Goal: Task Accomplishment & Management: Use online tool/utility

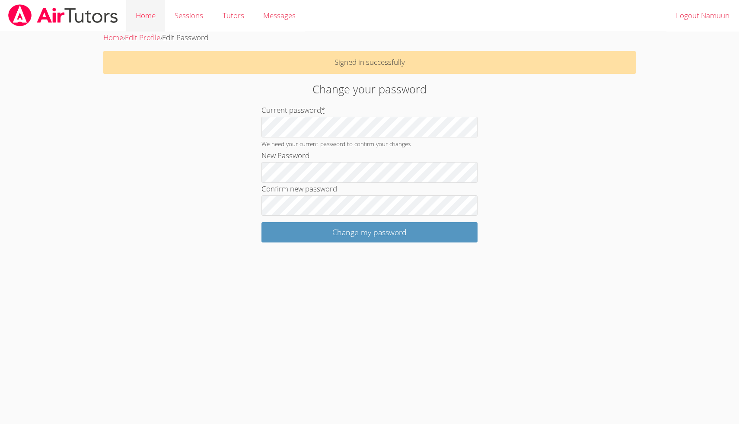
click at [146, 22] on link "Home" at bounding box center [145, 16] width 39 height 32
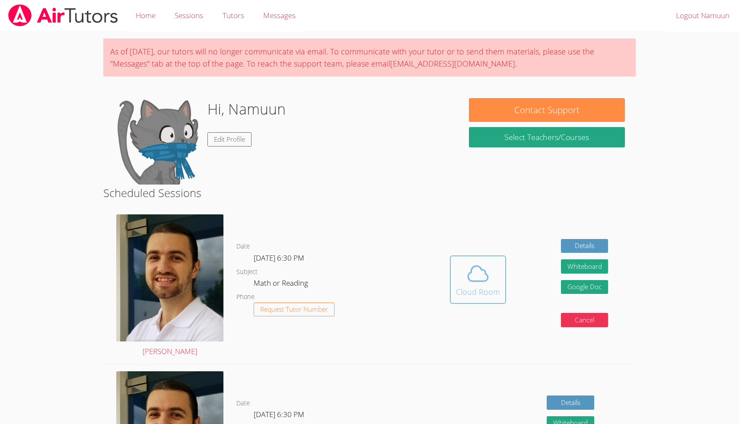
click at [489, 277] on icon at bounding box center [478, 274] width 24 height 24
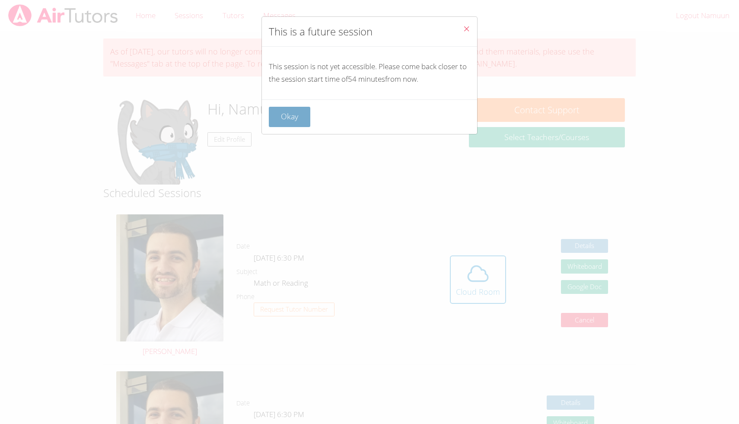
click at [291, 112] on button "Okay" at bounding box center [289, 117] width 41 height 20
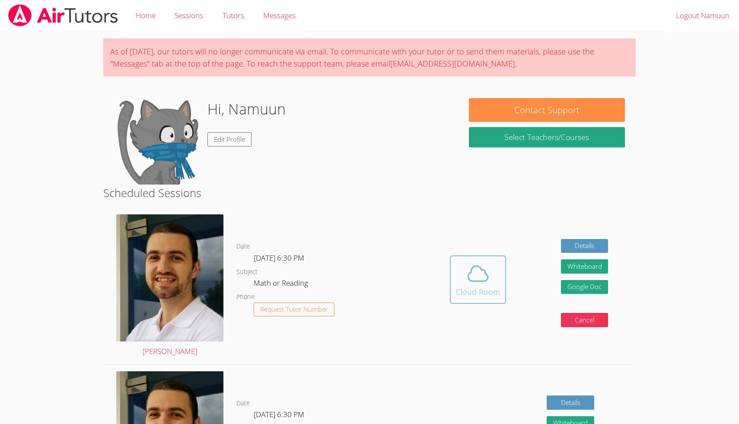
click at [470, 281] on icon at bounding box center [479, 273] width 20 height 15
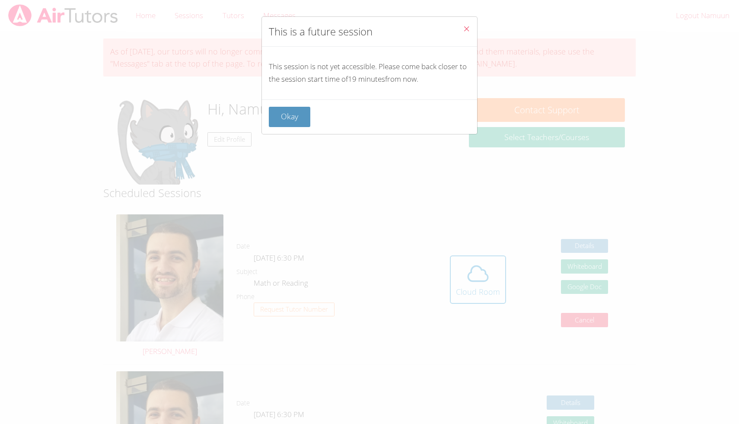
click at [461, 32] on button "Close" at bounding box center [466, 30] width 21 height 26
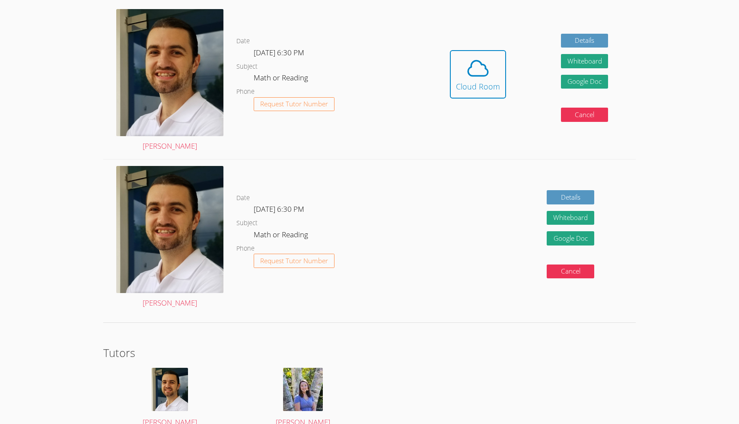
scroll to position [249, 0]
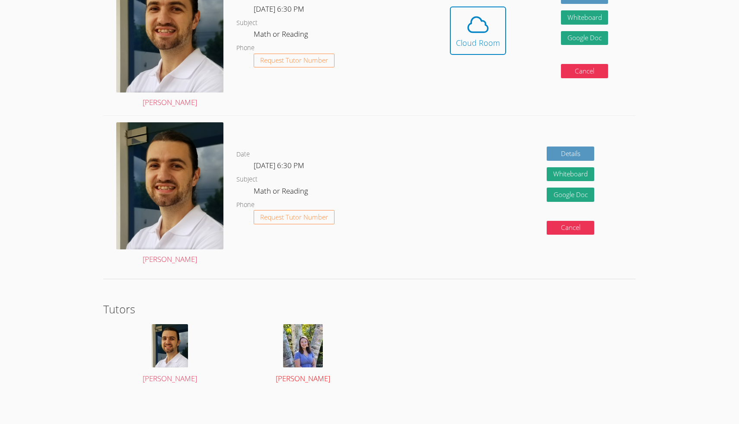
click at [313, 377] on span "Tracie Hymer" at bounding box center [303, 378] width 54 height 10
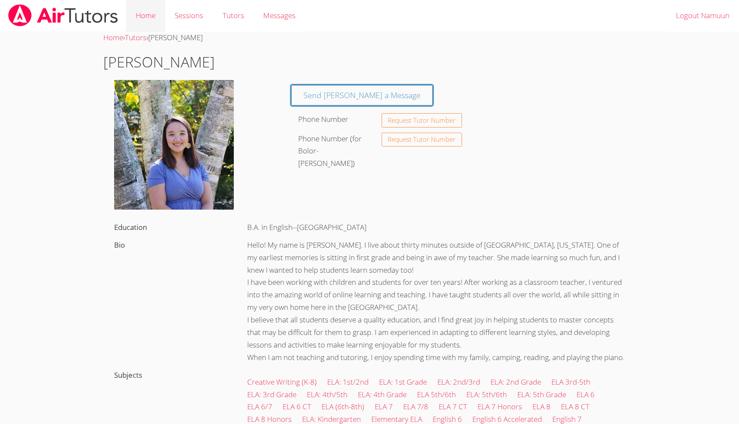
click at [150, 24] on link "Home" at bounding box center [145, 16] width 39 height 32
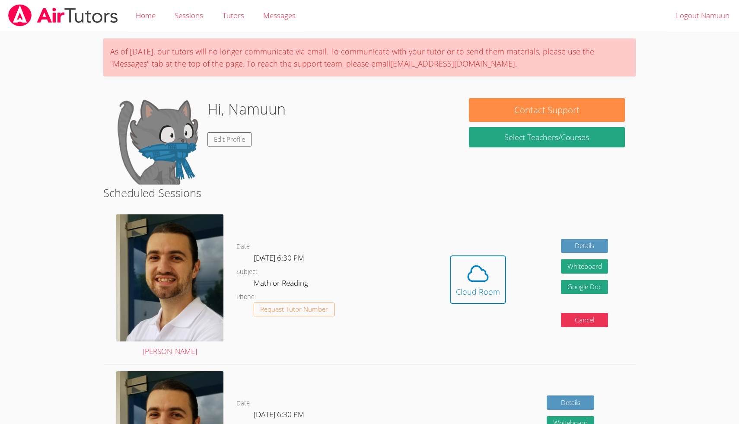
click at [186, 129] on img at bounding box center [157, 141] width 86 height 86
click at [214, 112] on h1 "Hi, Namuun" at bounding box center [246, 109] width 78 height 22
click at [232, 134] on link "Edit Profile" at bounding box center [229, 139] width 44 height 14
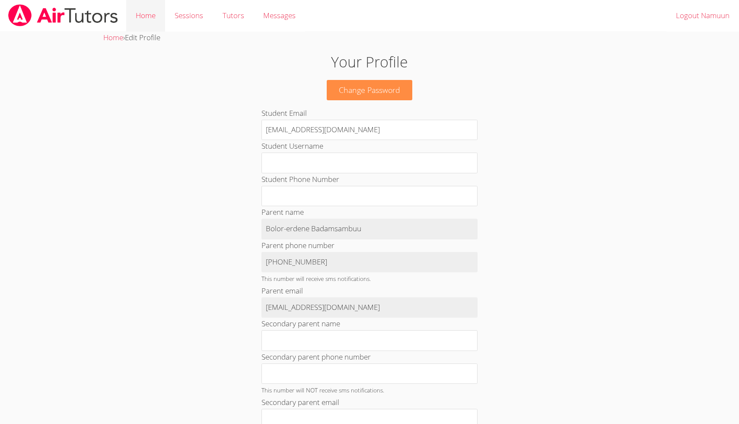
click at [152, 21] on link "Home" at bounding box center [145, 16] width 39 height 32
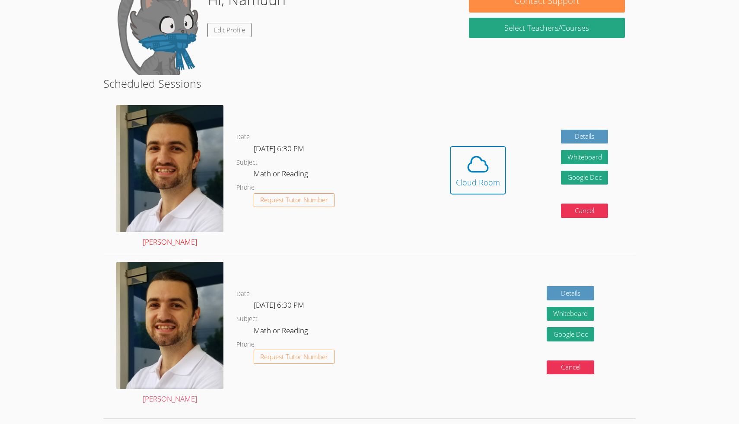
scroll to position [113, 0]
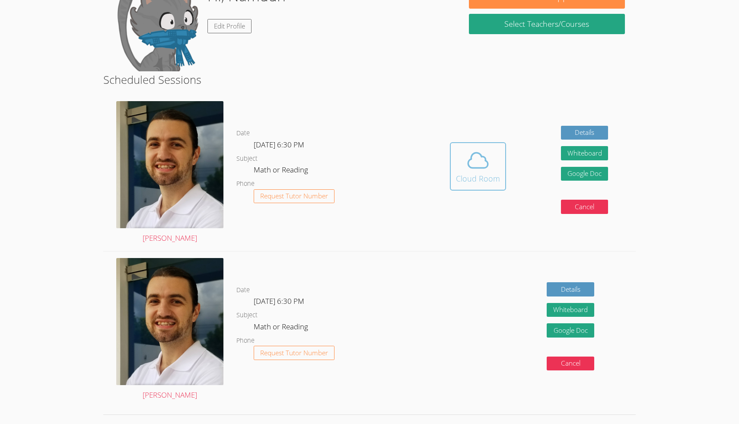
click at [465, 163] on span at bounding box center [478, 160] width 44 height 24
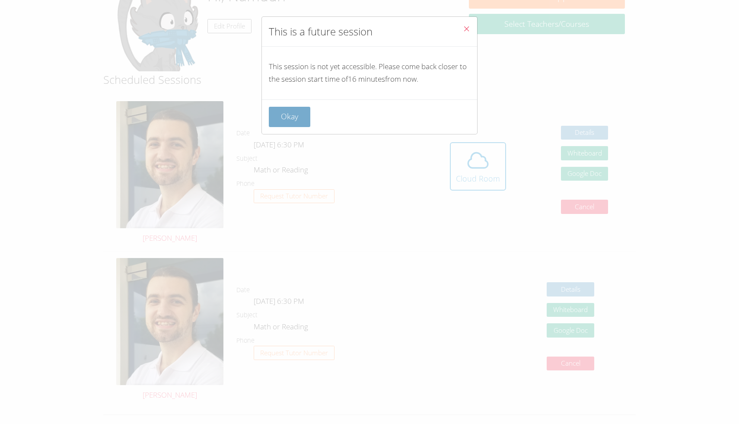
click at [303, 120] on button "Okay" at bounding box center [289, 117] width 41 height 20
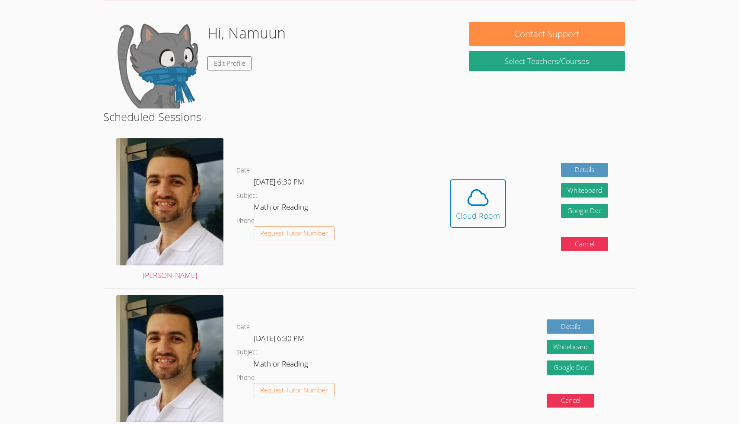
scroll to position [0, 0]
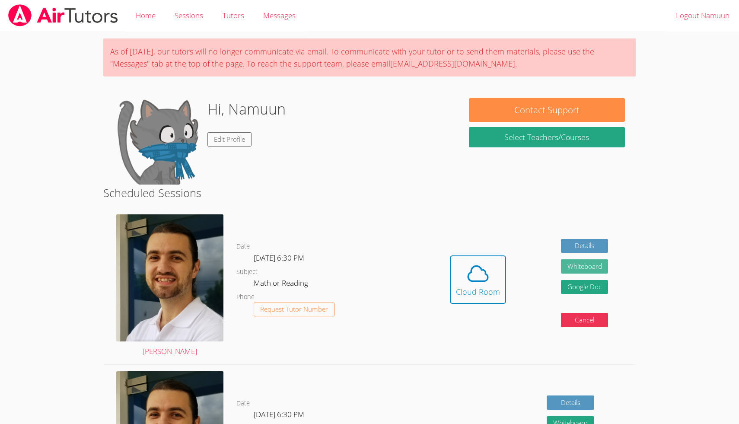
click at [577, 263] on button "Whiteboard" at bounding box center [585, 266] width 48 height 14
click at [477, 269] on icon at bounding box center [478, 274] width 24 height 24
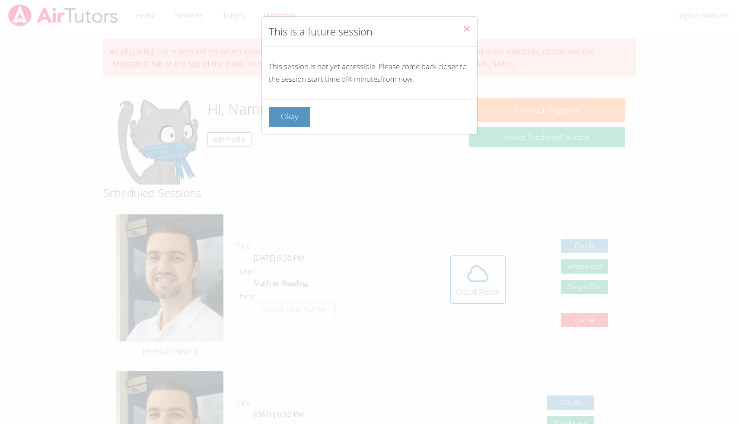
click at [470, 27] on icon "Close" at bounding box center [466, 28] width 7 height 7
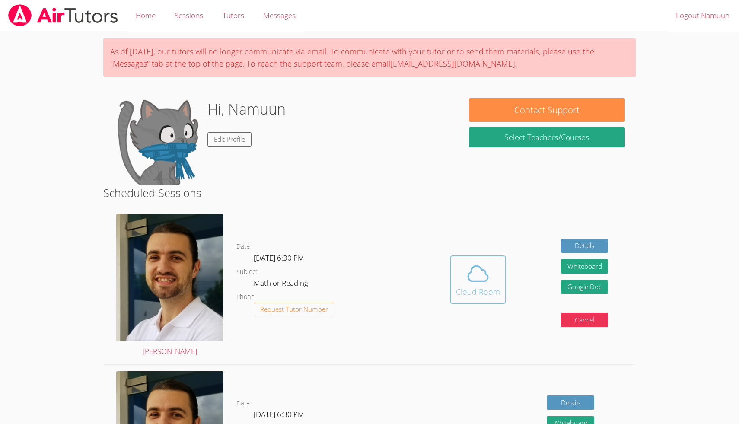
click at [477, 277] on icon at bounding box center [478, 274] width 24 height 24
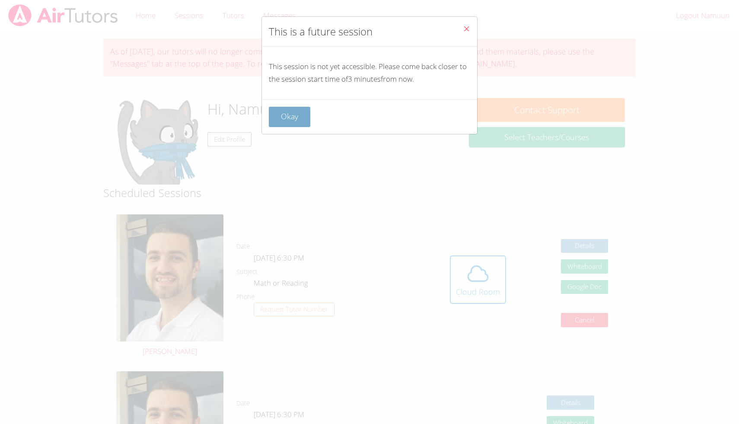
click at [298, 115] on button "Okay" at bounding box center [289, 117] width 41 height 20
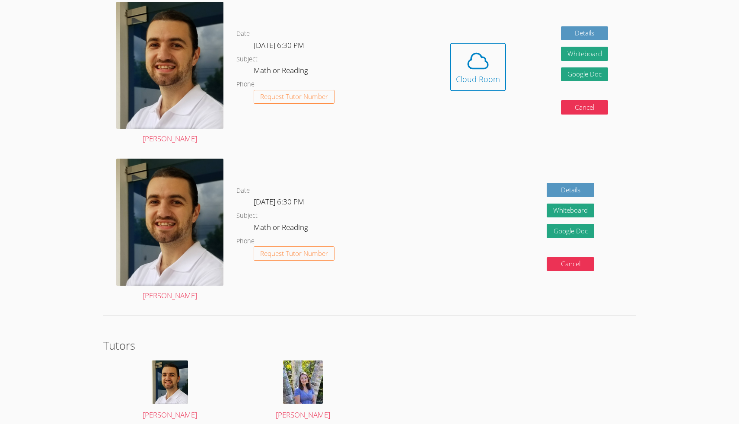
scroll to position [216, 0]
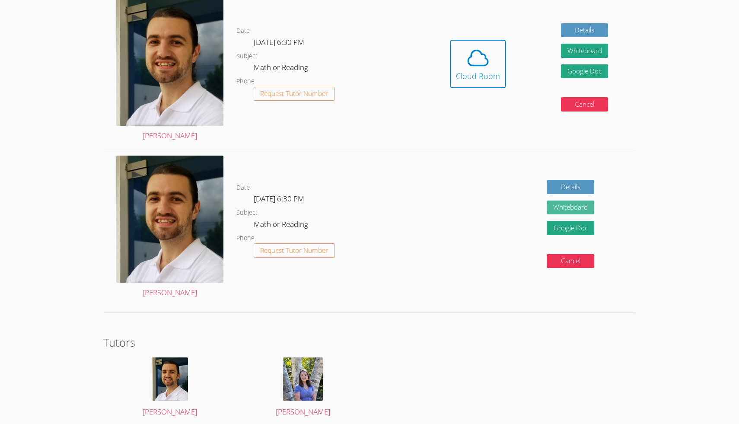
click at [562, 205] on button "Whiteboard" at bounding box center [571, 208] width 48 height 14
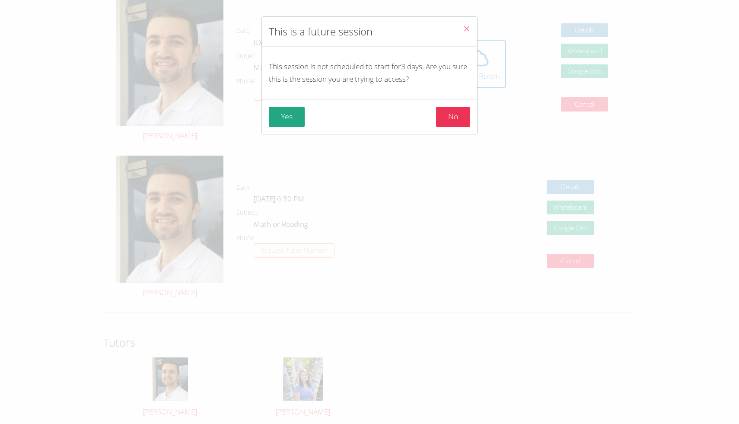
click at [468, 29] on icon "Close" at bounding box center [466, 28] width 7 height 7
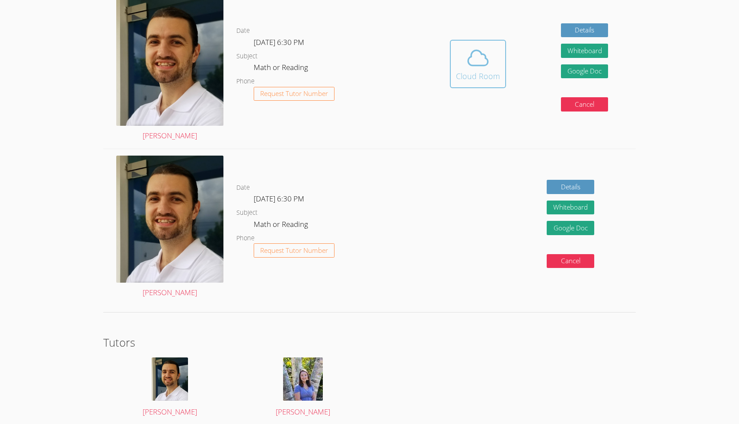
click at [472, 64] on icon at bounding box center [479, 58] width 20 height 15
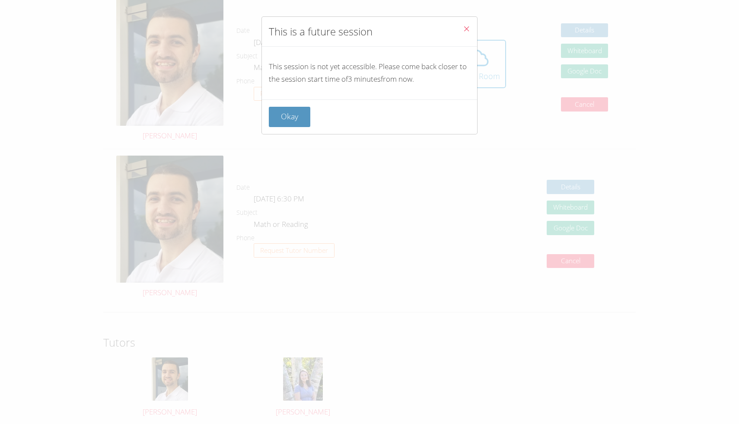
click at [468, 29] on icon "Close" at bounding box center [466, 28] width 7 height 7
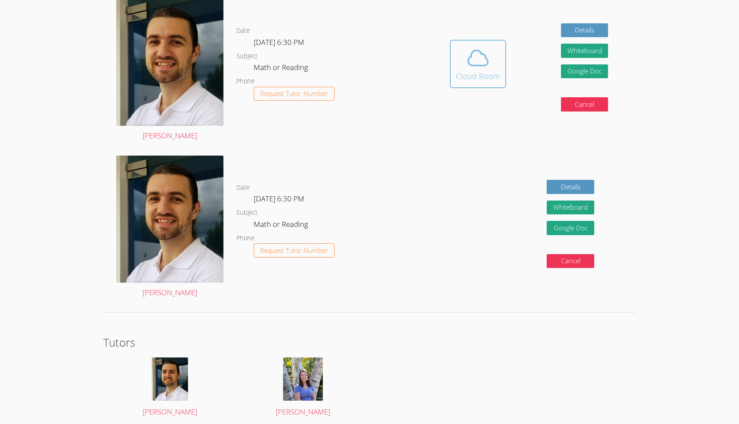
click at [482, 86] on button "Cloud Room" at bounding box center [478, 64] width 56 height 48
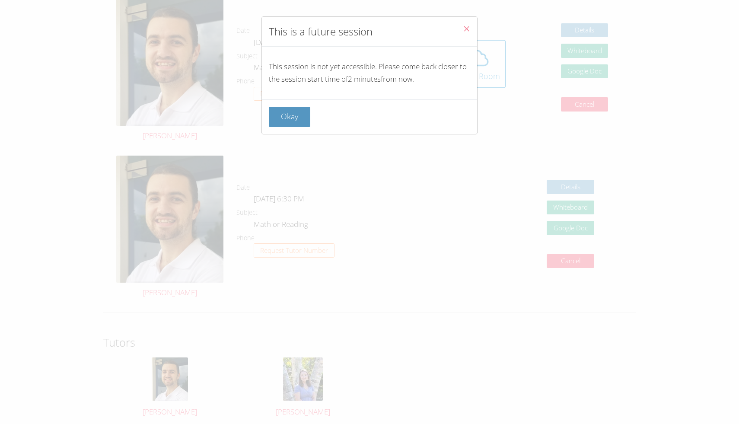
click at [467, 29] on icon "Close" at bounding box center [466, 28] width 7 height 7
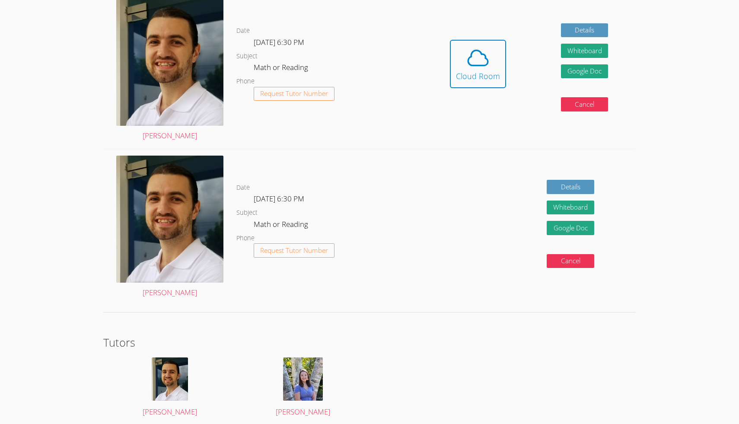
click at [485, 79] on div "Cloud Room" at bounding box center [478, 76] width 44 height 12
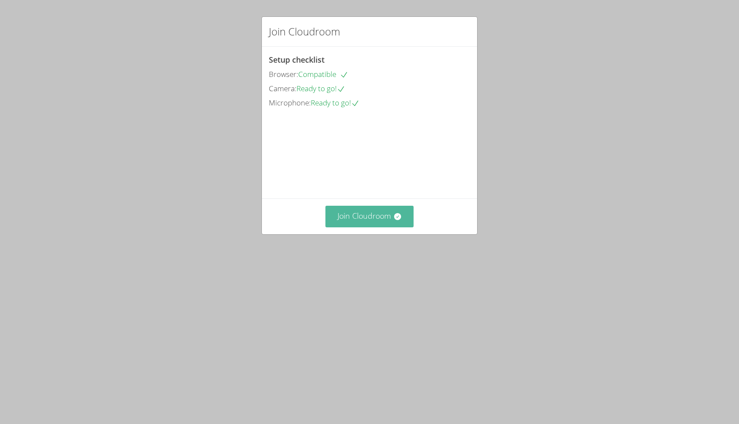
click at [397, 221] on icon at bounding box center [397, 216] width 9 height 9
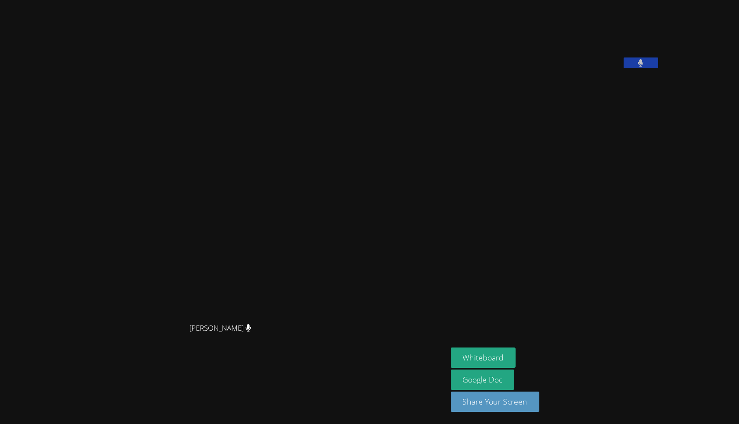
click at [527, 346] on aside "Namuun Munkhbat Whiteboard Google Doc Share Your Screen" at bounding box center [555, 212] width 216 height 424
click at [516, 355] on button "Whiteboard" at bounding box center [483, 358] width 65 height 20
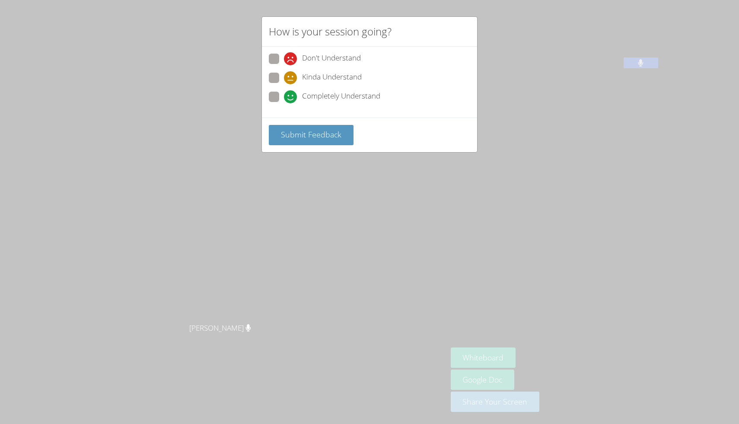
click at [339, 98] on span "Completely Understand" at bounding box center [341, 96] width 78 height 13
click at [291, 98] on input "Completely Understand" at bounding box center [287, 95] width 7 height 7
radio input "true"
click at [332, 134] on span "Submit Feedback" at bounding box center [311, 134] width 61 height 10
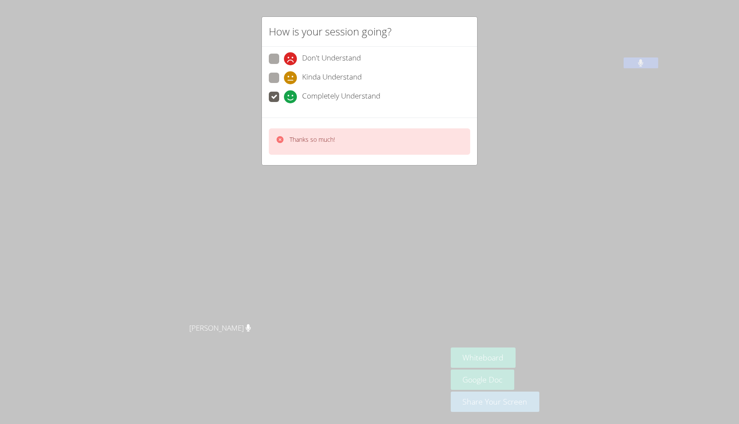
click at [332, 135] on p "Thanks so much!" at bounding box center [312, 139] width 45 height 9
click at [336, 147] on div "Thanks so much!" at bounding box center [369, 141] width 201 height 26
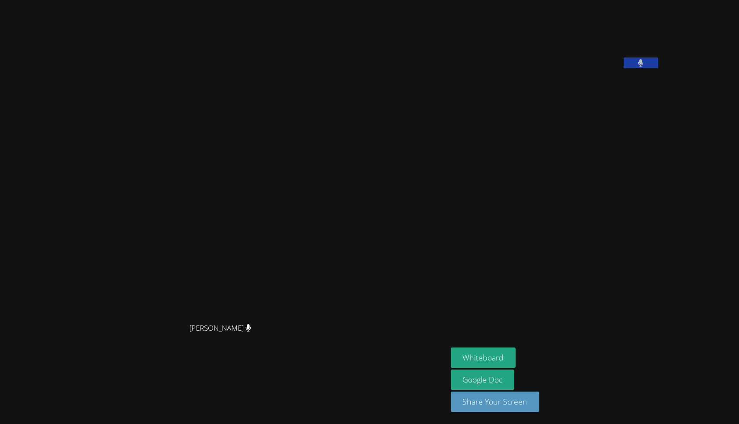
click at [288, 92] on video at bounding box center [224, 195] width 130 height 248
